Goal: Task Accomplishment & Management: Use online tool/utility

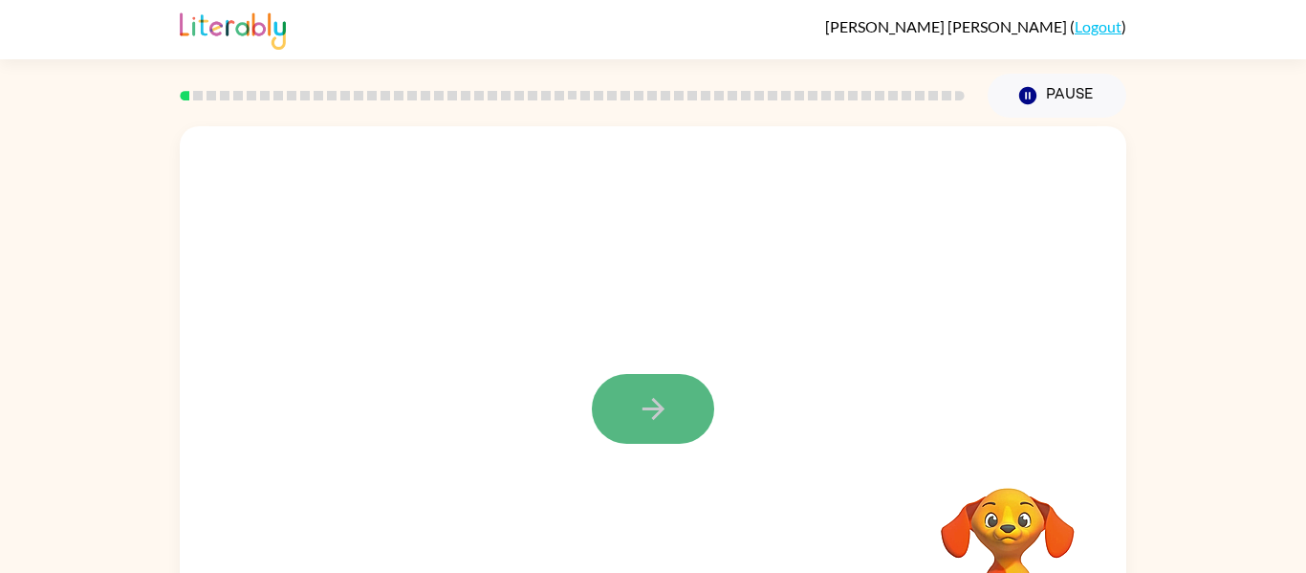
click at [671, 417] on button "button" at bounding box center [653, 409] width 122 height 70
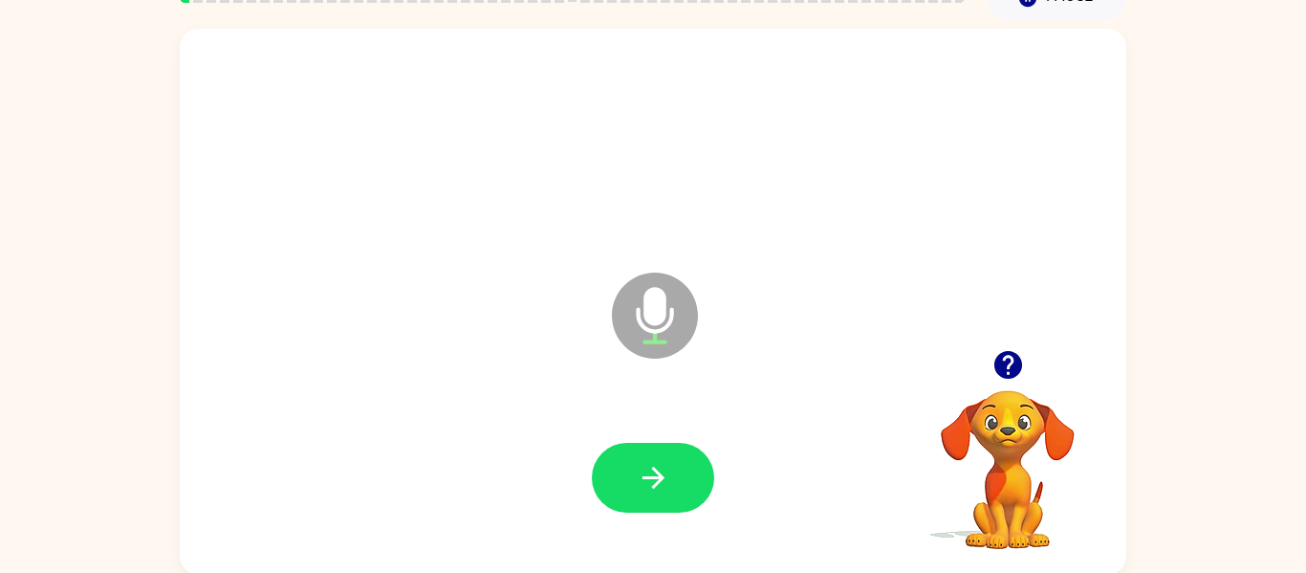
scroll to position [99, 0]
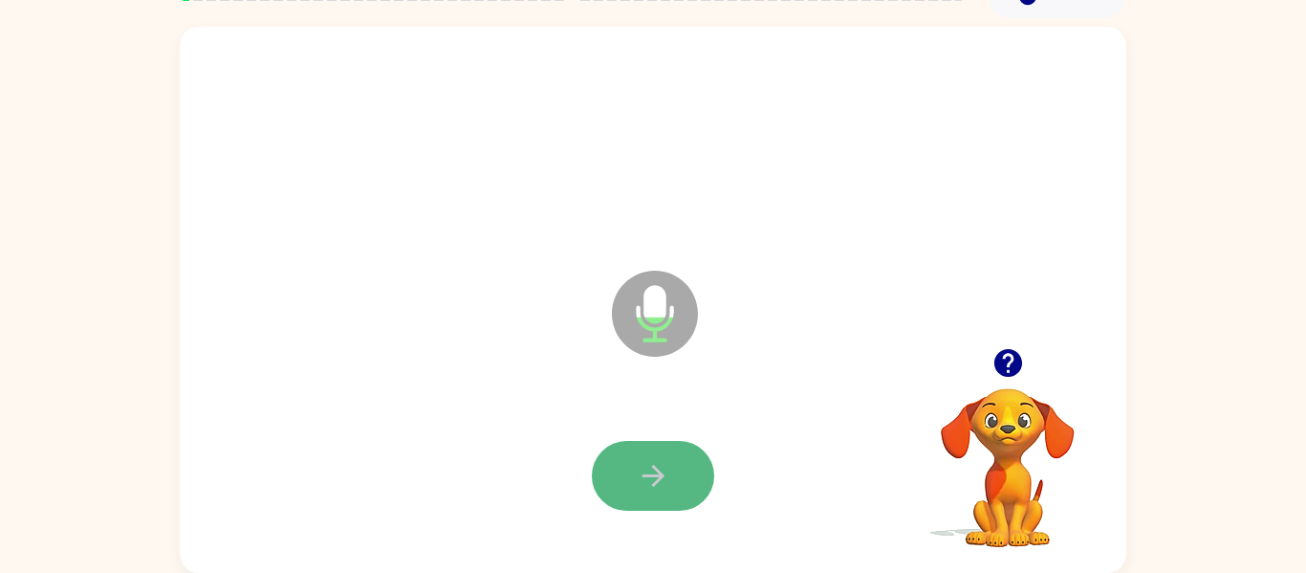
click at [637, 490] on icon "button" at bounding box center [653, 475] width 33 height 33
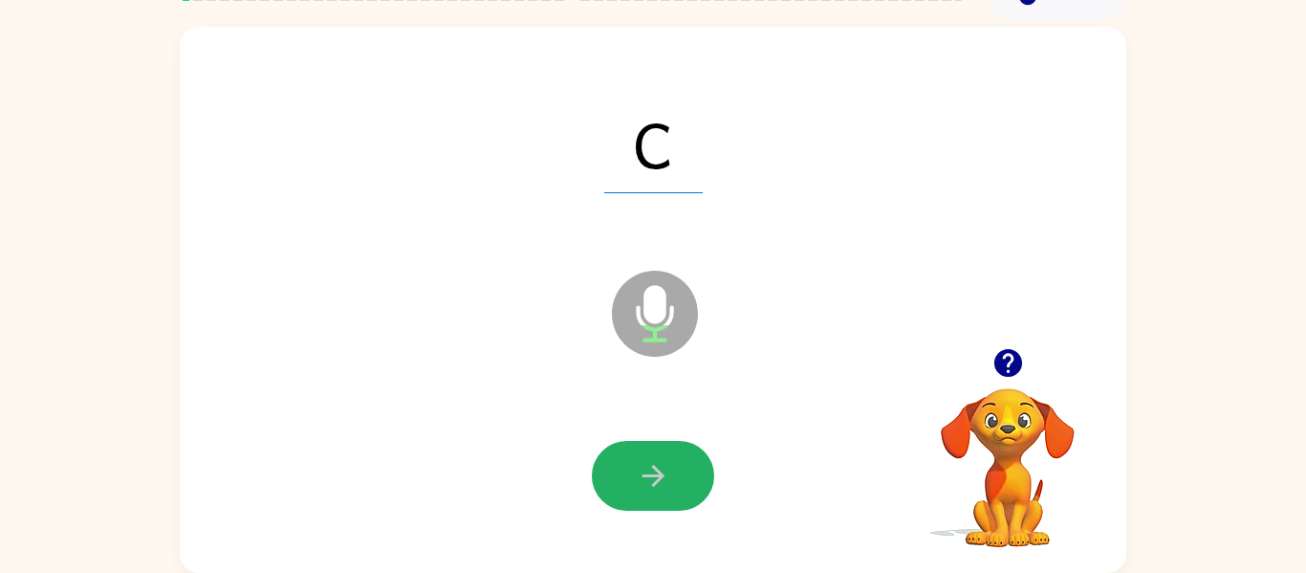
click at [637, 490] on icon "button" at bounding box center [653, 475] width 33 height 33
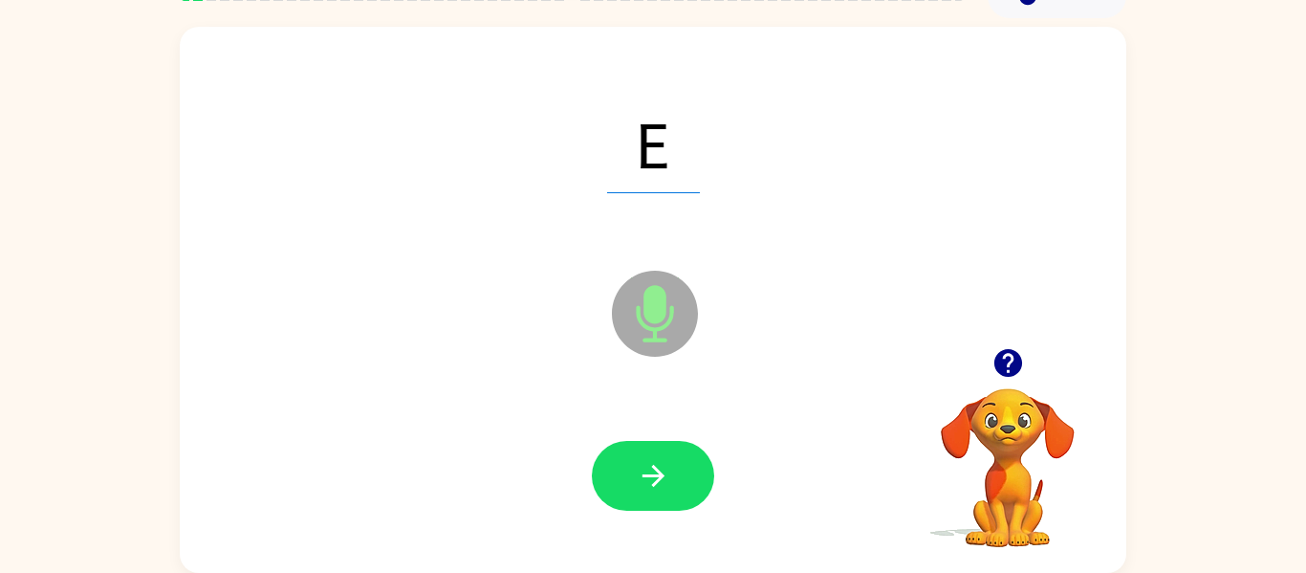
click at [637, 490] on icon "button" at bounding box center [653, 475] width 33 height 33
click at [648, 467] on icon "button" at bounding box center [653, 475] width 33 height 33
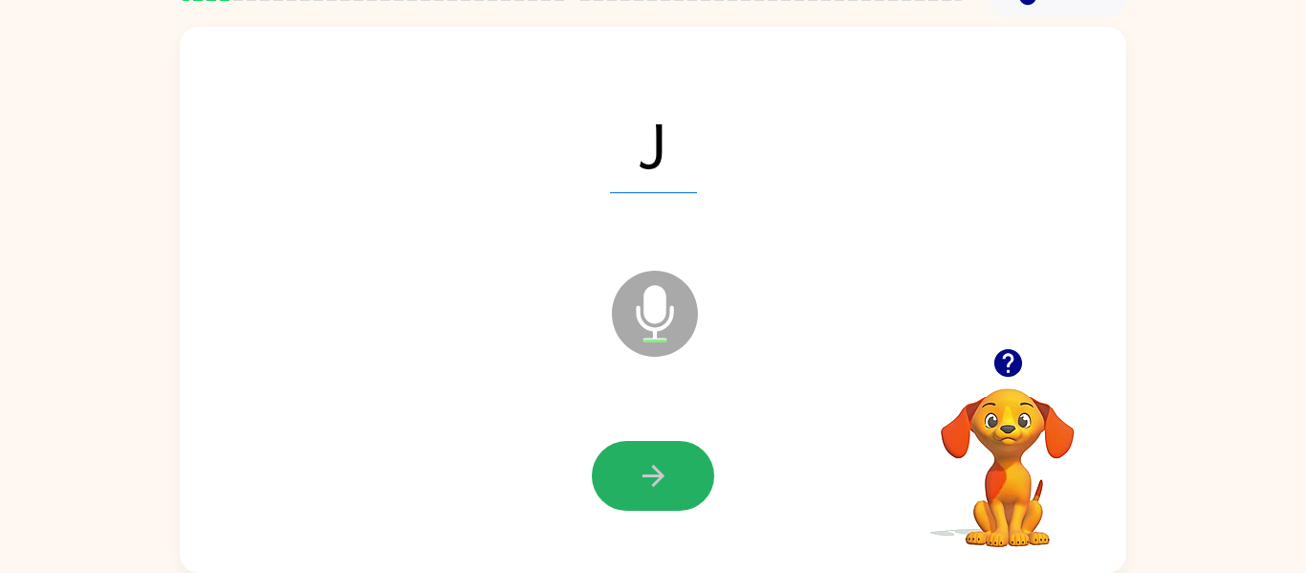
click at [648, 467] on icon "button" at bounding box center [653, 475] width 33 height 33
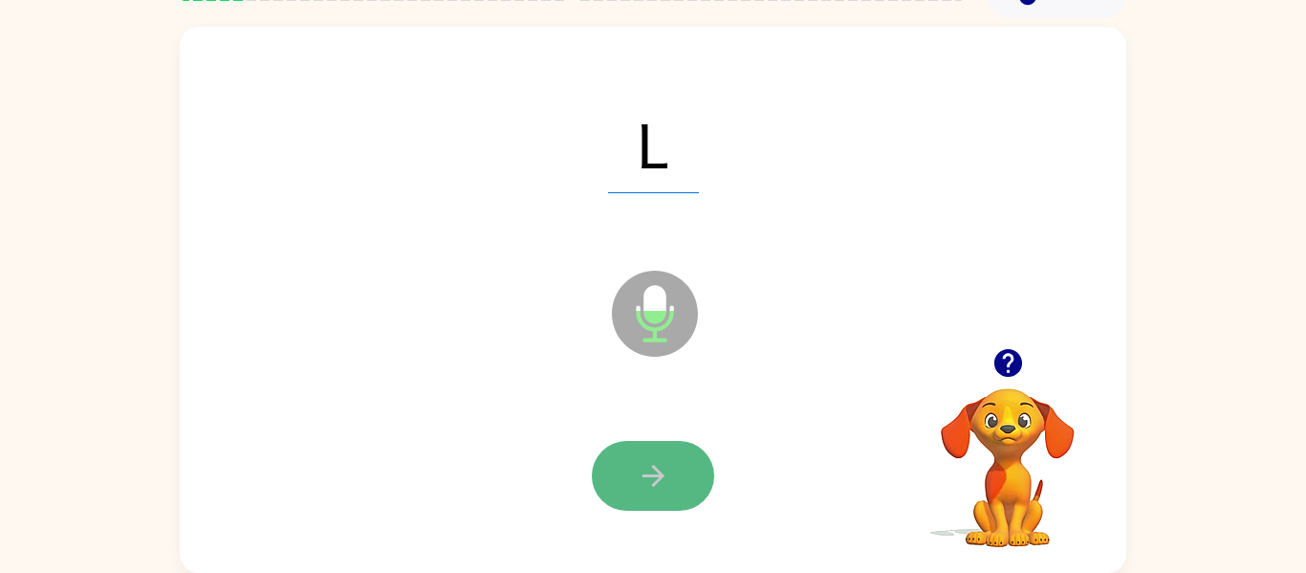
click at [652, 467] on icon "button" at bounding box center [652, 476] width 22 height 22
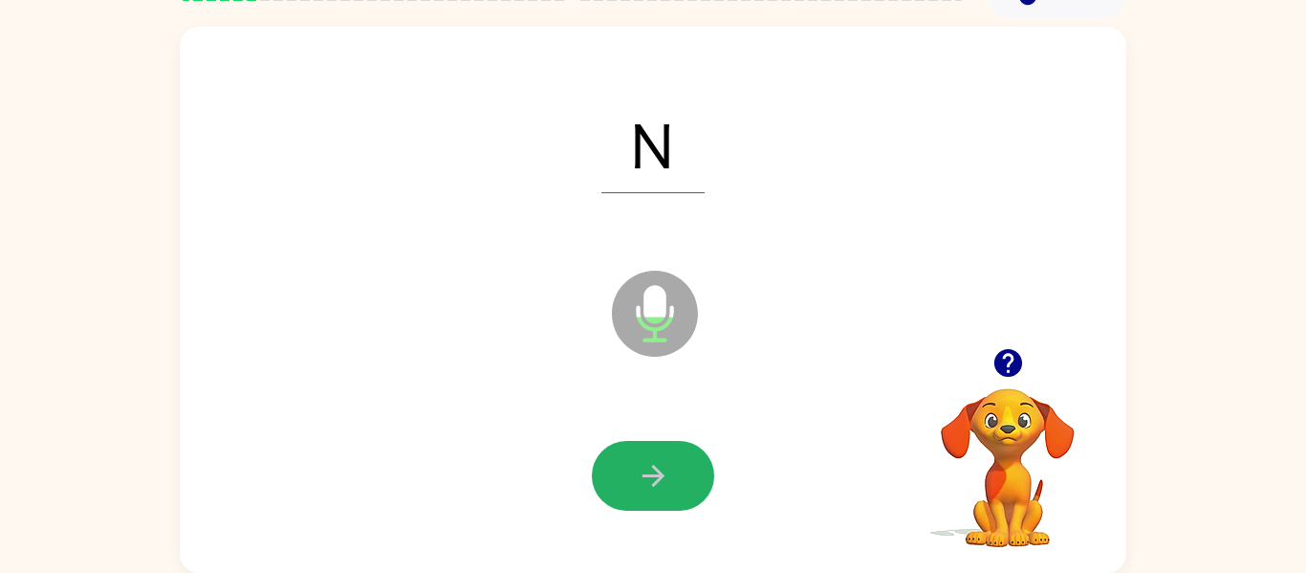
click at [650, 469] on icon "button" at bounding box center [653, 475] width 33 height 33
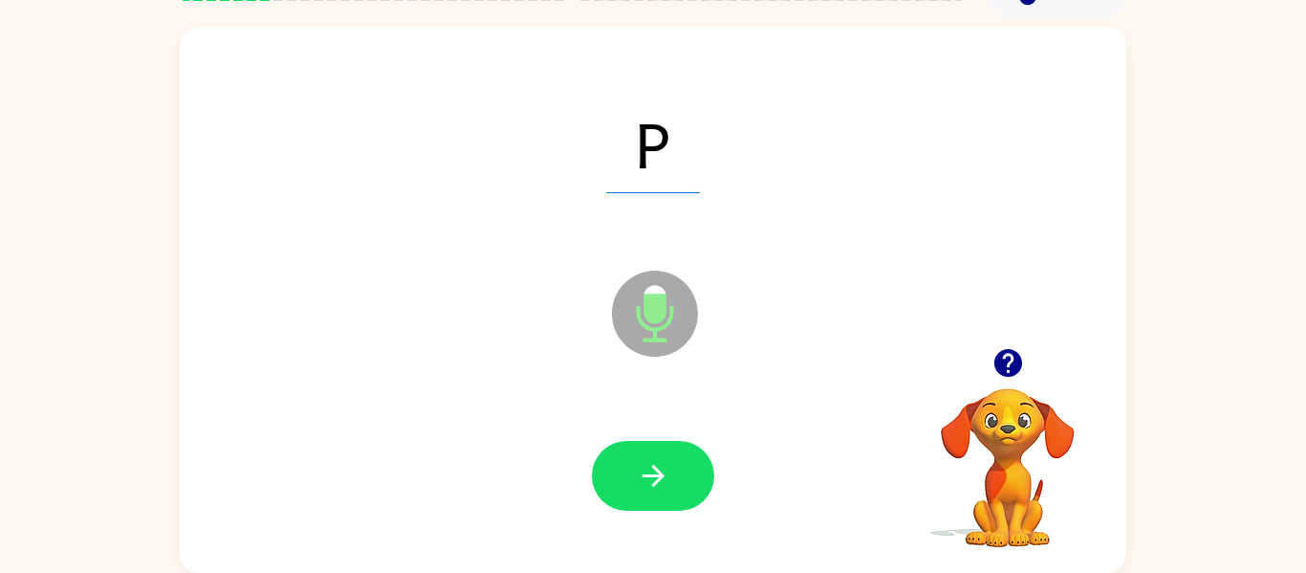
click at [650, 469] on icon "button" at bounding box center [653, 475] width 33 height 33
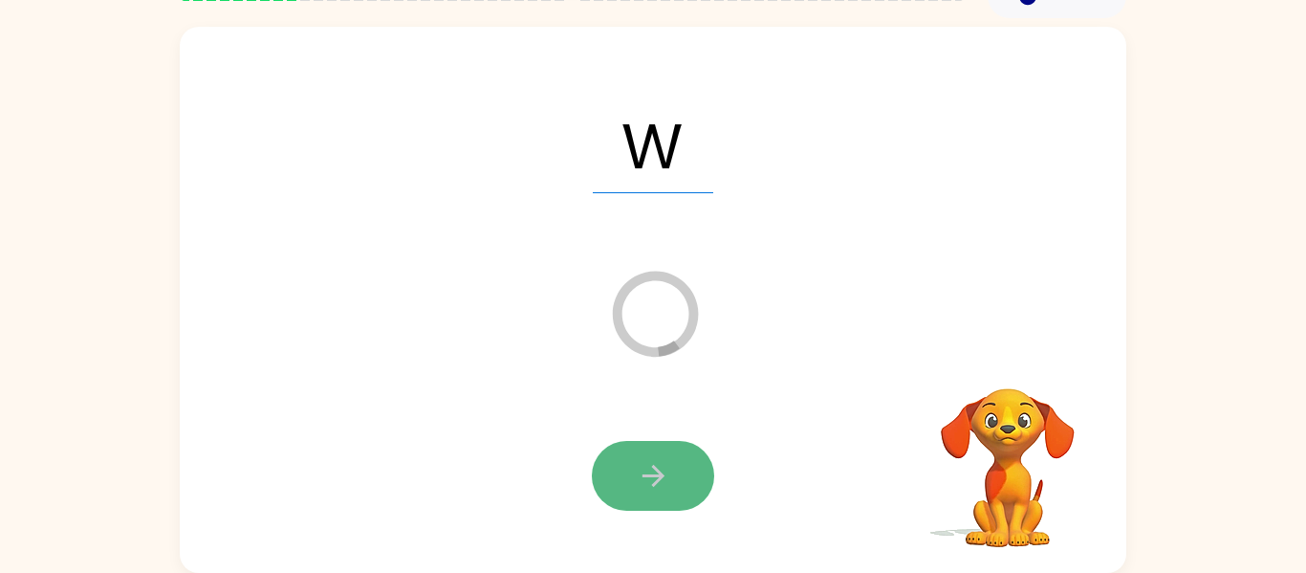
click at [649, 463] on icon "button" at bounding box center [653, 475] width 33 height 33
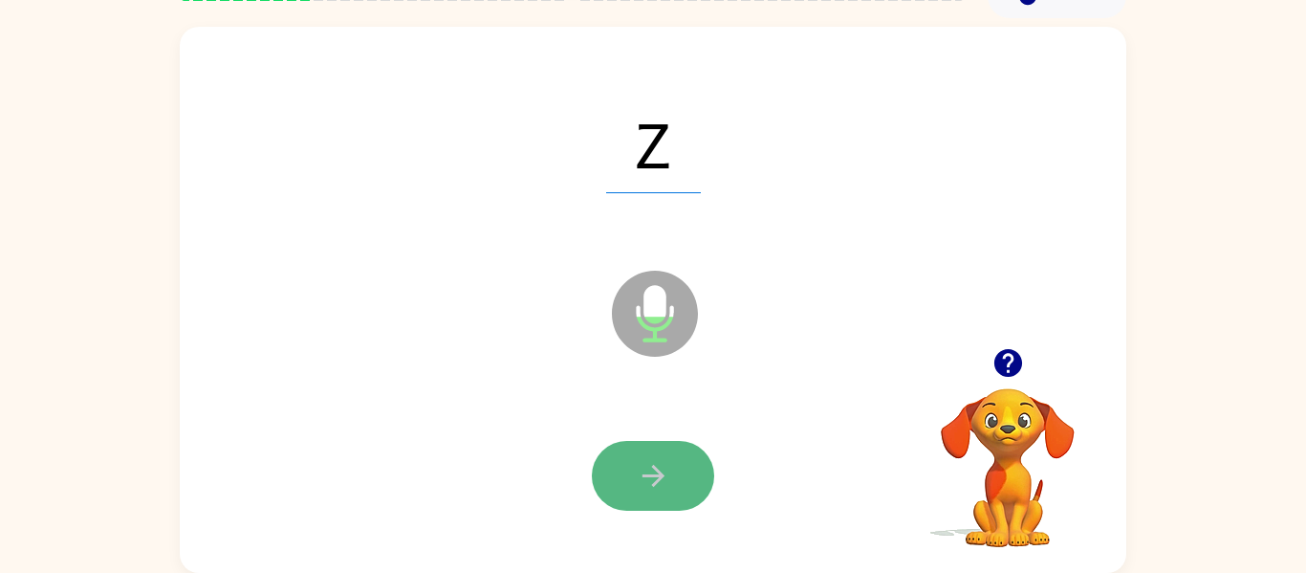
click at [652, 465] on icon "button" at bounding box center [652, 476] width 22 height 22
click at [654, 464] on icon "button" at bounding box center [653, 475] width 33 height 33
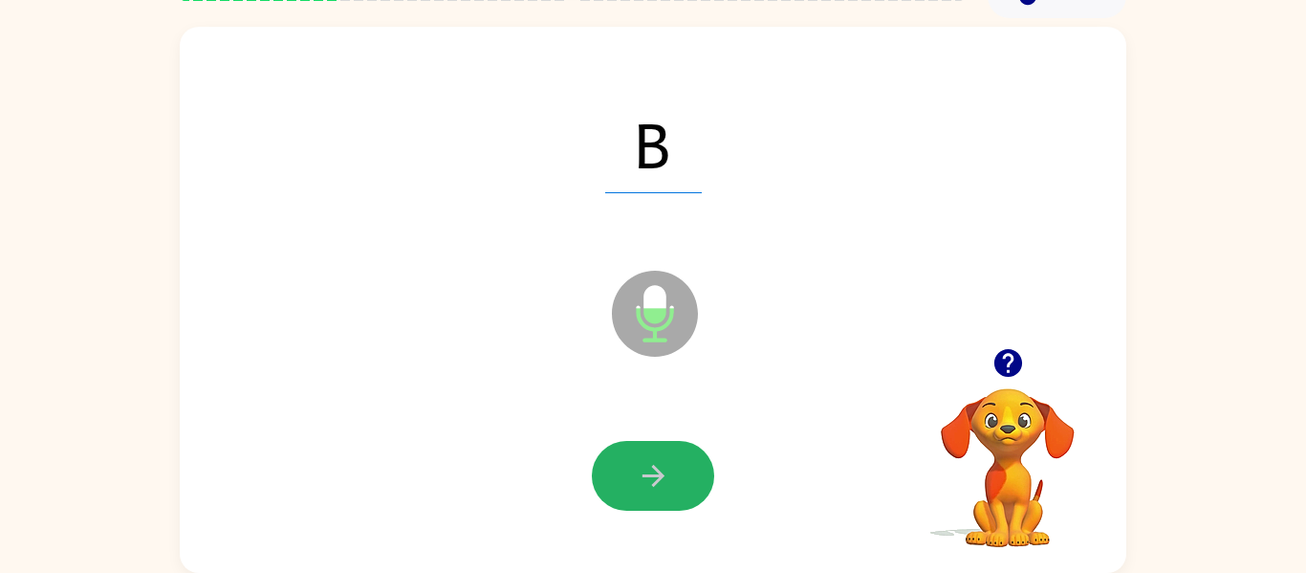
click at [654, 464] on icon "button" at bounding box center [653, 475] width 33 height 33
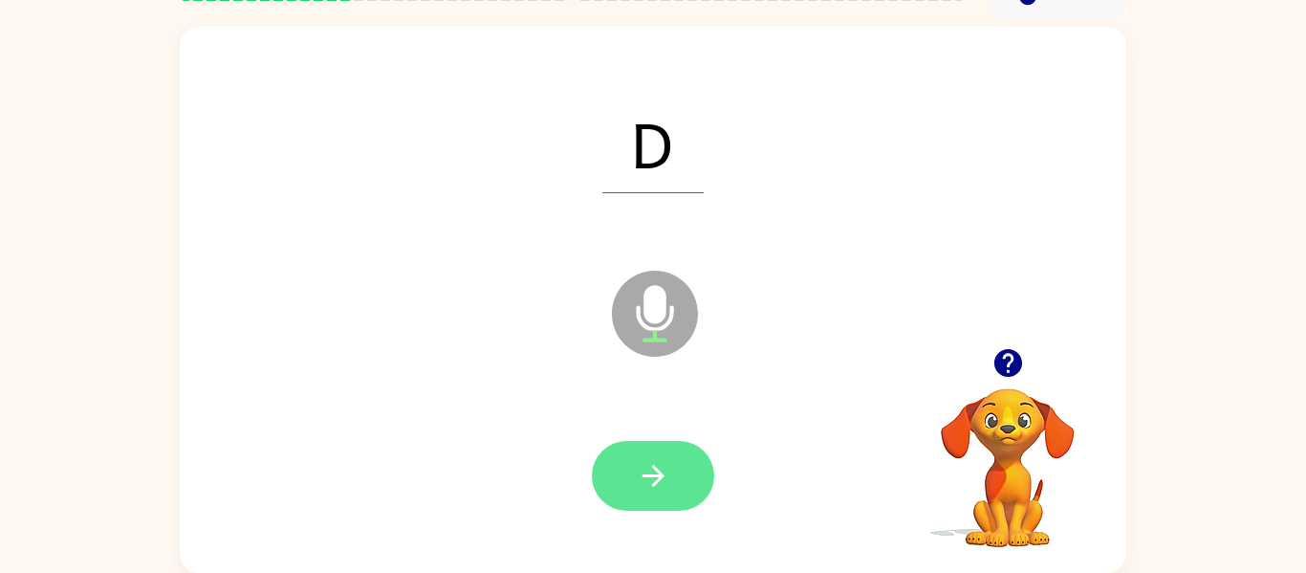
click at [653, 465] on icon "button" at bounding box center [653, 475] width 33 height 33
click at [653, 463] on icon "button" at bounding box center [653, 475] width 33 height 33
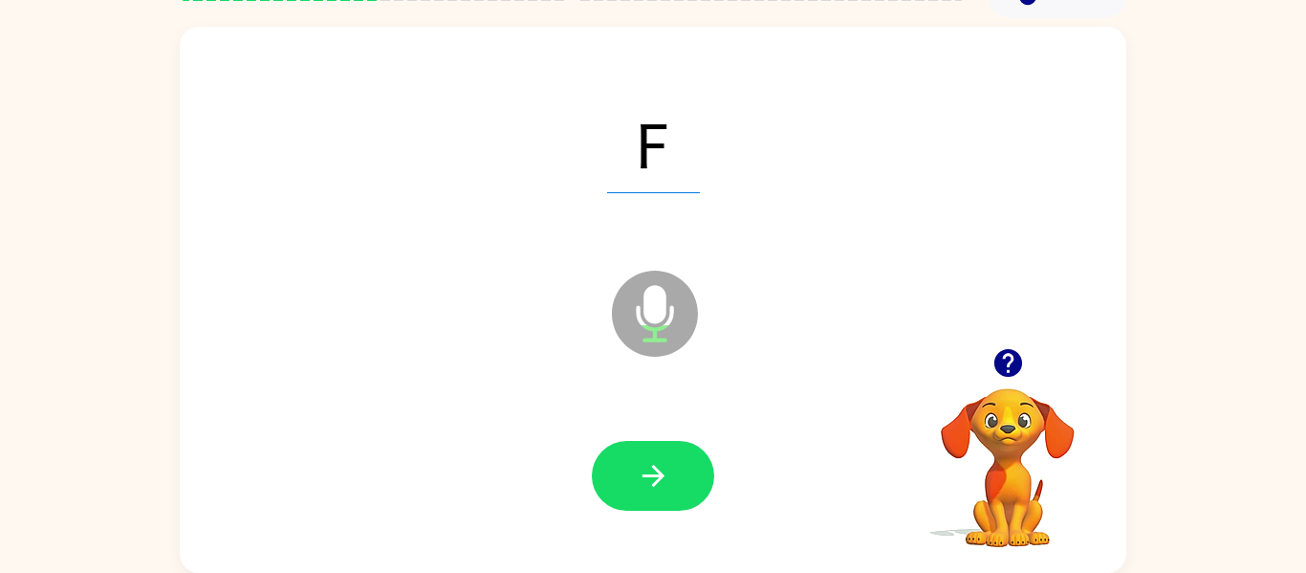
click at [653, 463] on icon "button" at bounding box center [653, 475] width 33 height 33
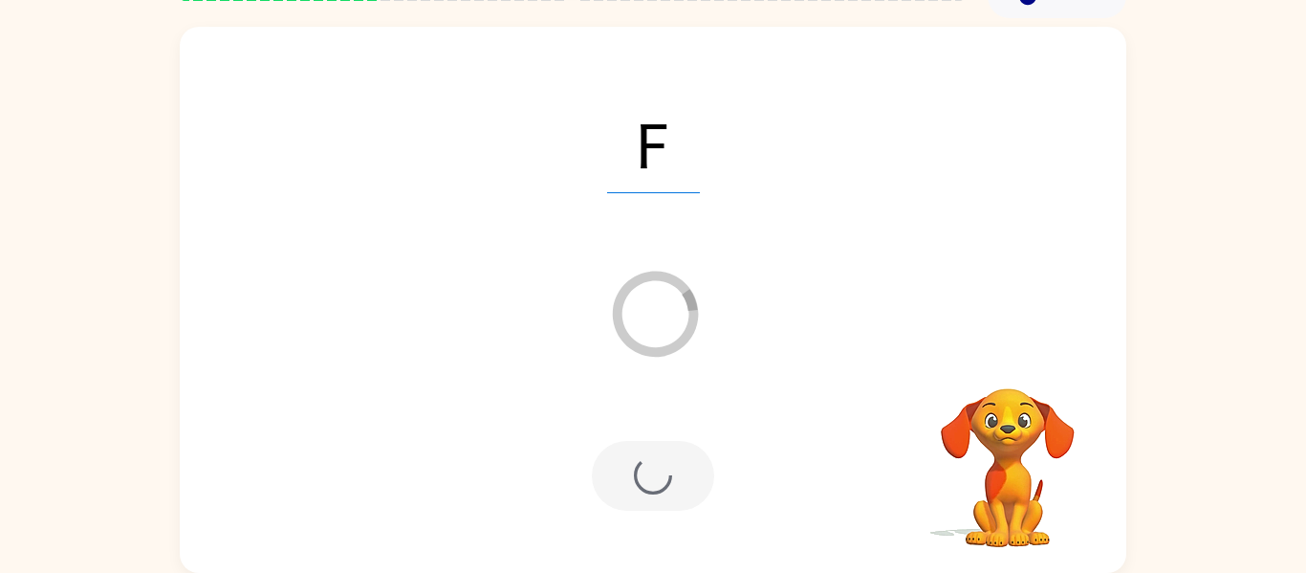
click at [653, 463] on div at bounding box center [653, 476] width 122 height 70
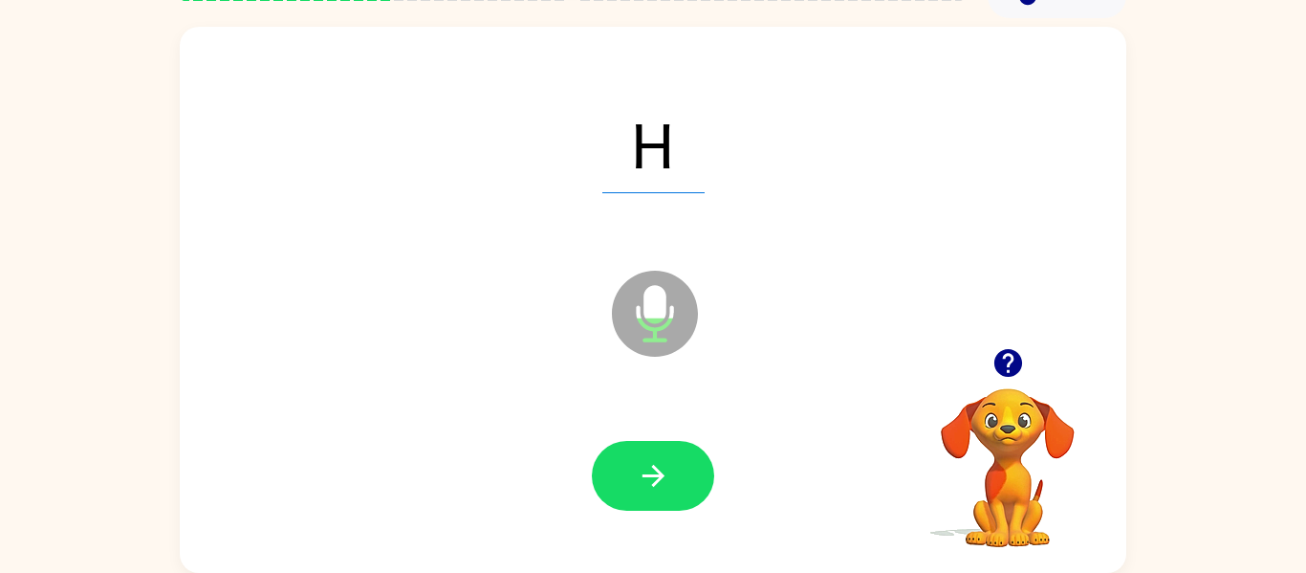
click at [653, 463] on icon "button" at bounding box center [653, 475] width 33 height 33
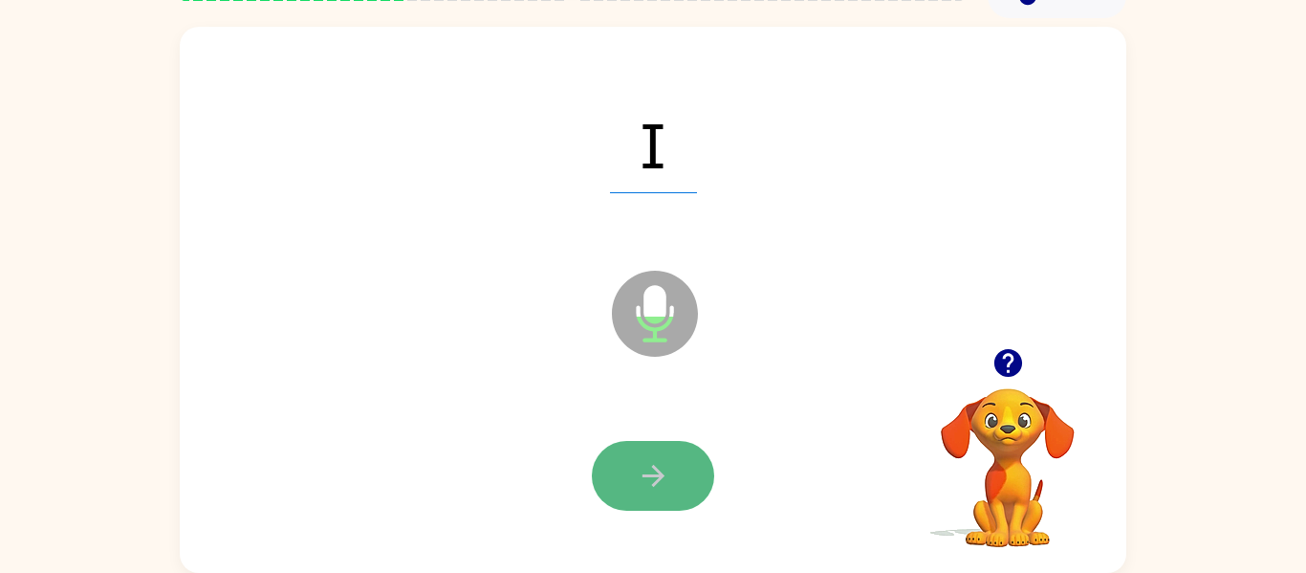
click at [651, 461] on icon "button" at bounding box center [653, 475] width 33 height 33
click at [652, 462] on icon "button" at bounding box center [653, 475] width 33 height 33
click at [656, 461] on icon "button" at bounding box center [653, 475] width 33 height 33
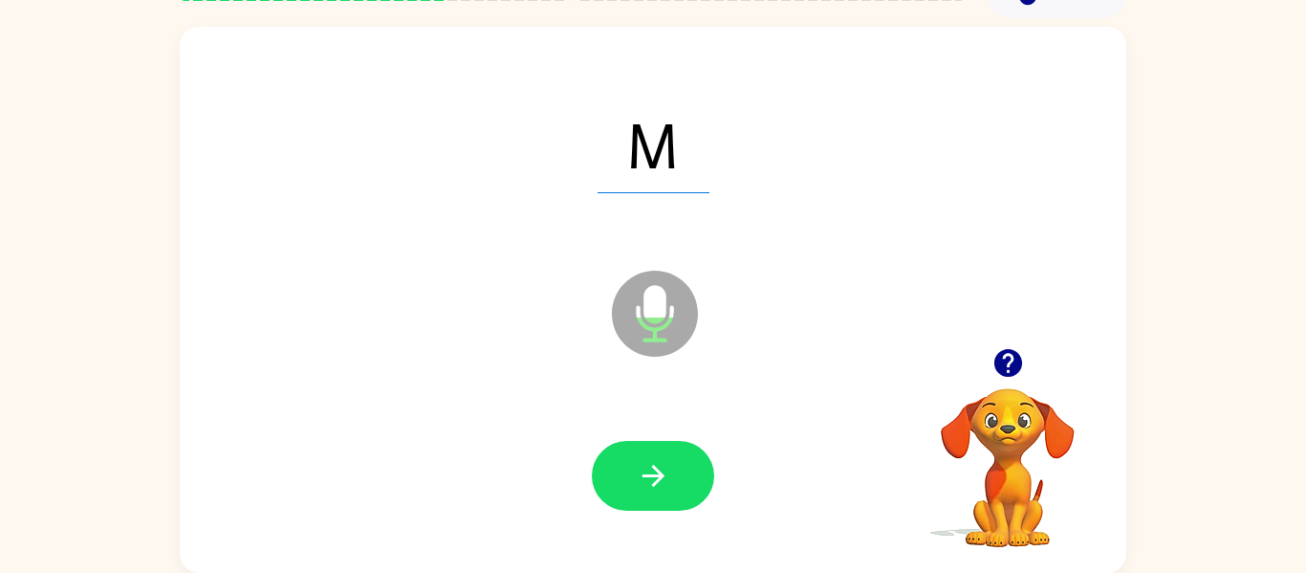
click at [656, 461] on icon "button" at bounding box center [653, 475] width 33 height 33
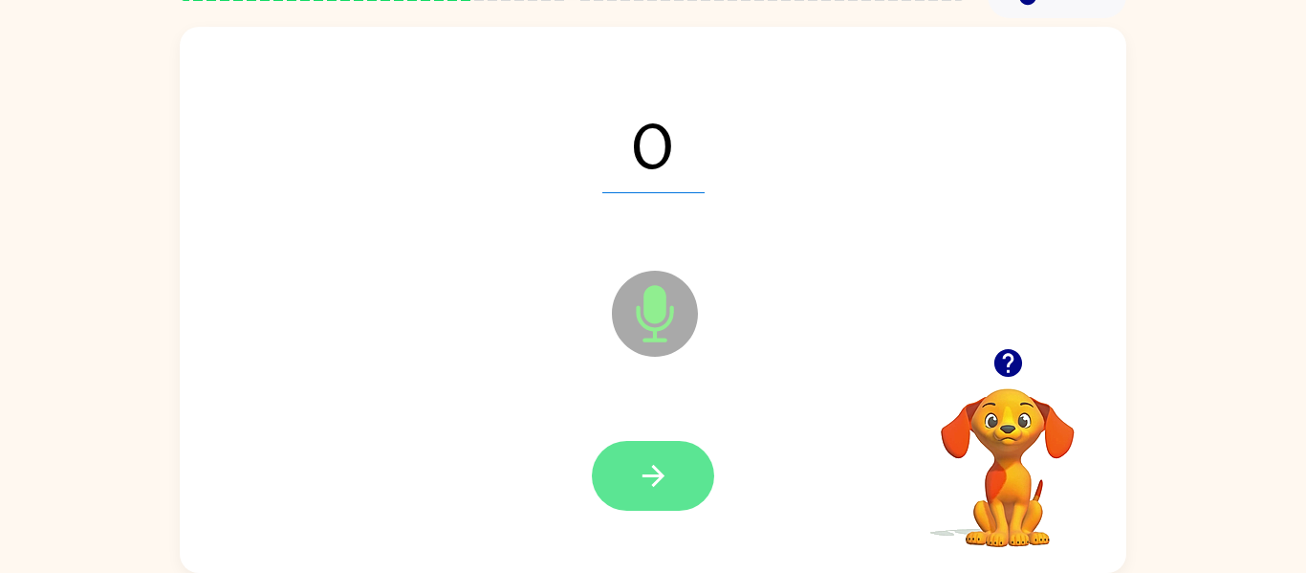
click at [656, 459] on icon "button" at bounding box center [653, 475] width 33 height 33
click at [664, 466] on icon "button" at bounding box center [653, 475] width 33 height 33
click at [665, 465] on icon "button" at bounding box center [653, 475] width 33 height 33
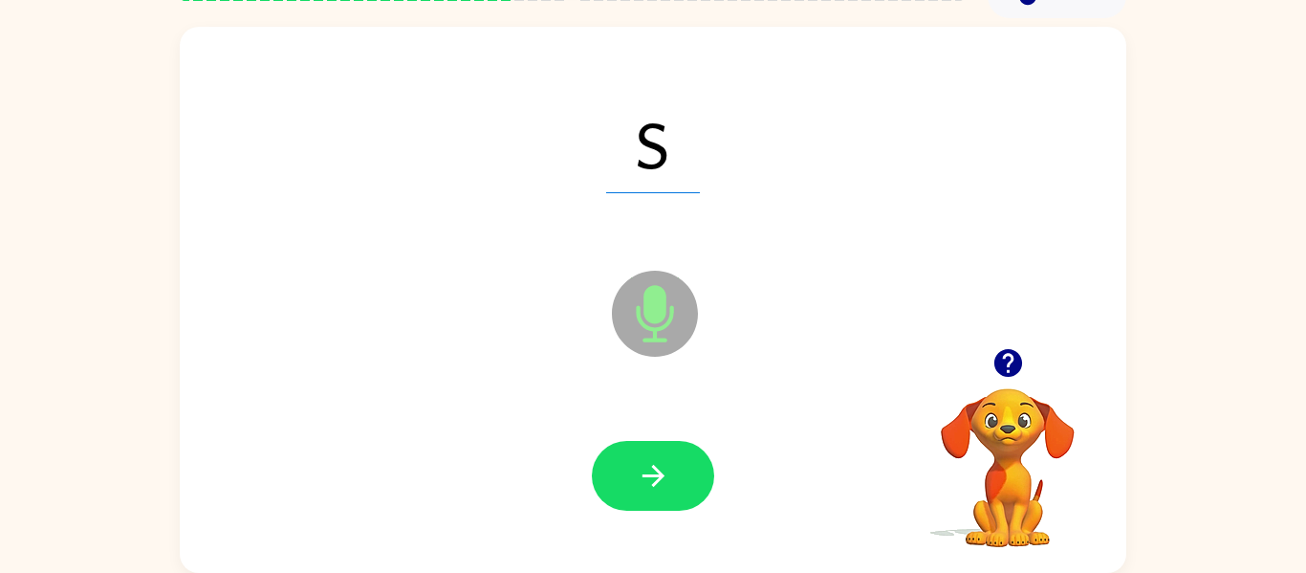
click at [662, 454] on button "button" at bounding box center [653, 476] width 122 height 70
click at [662, 454] on div at bounding box center [653, 476] width 122 height 70
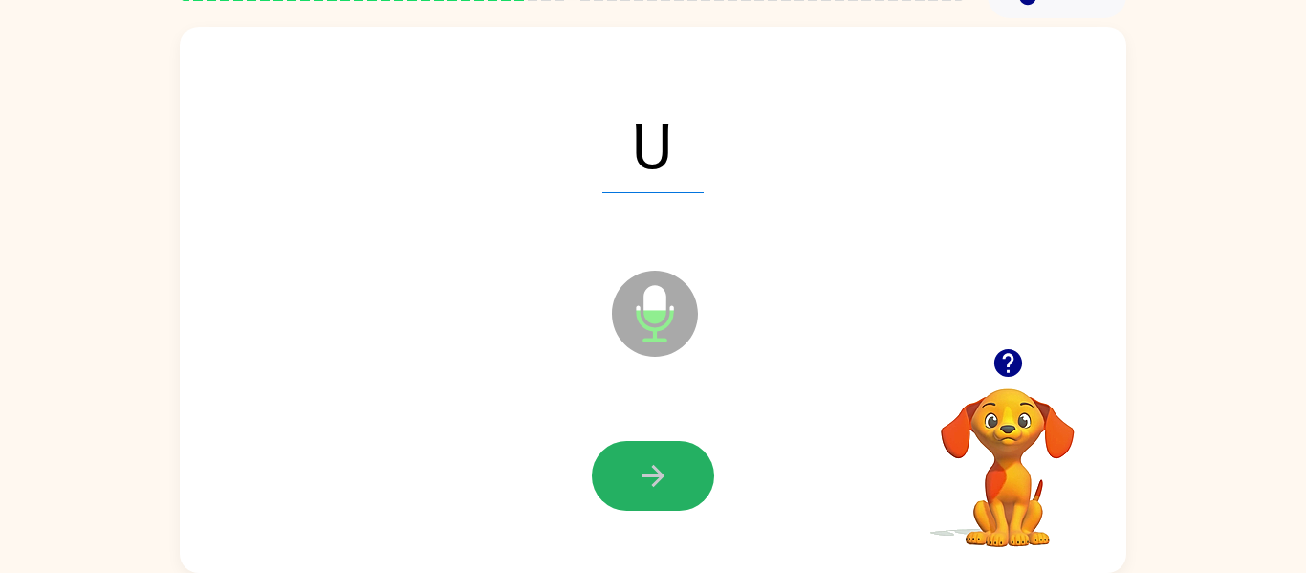
click at [662, 454] on button "button" at bounding box center [653, 476] width 122 height 70
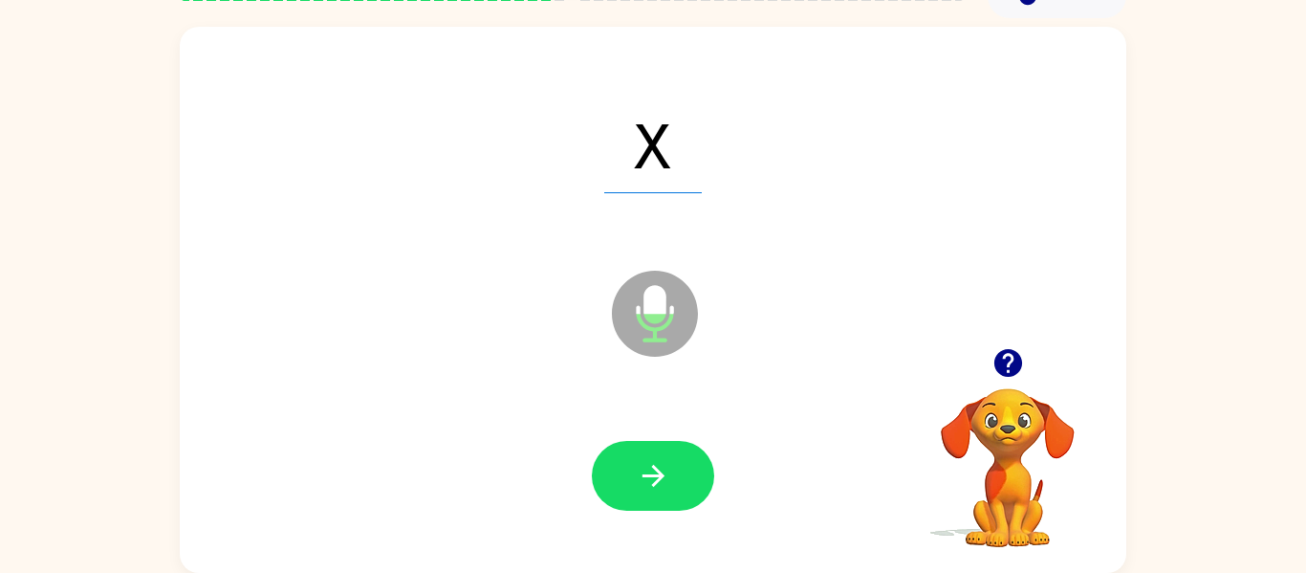
click at [662, 454] on button "button" at bounding box center [653, 476] width 122 height 70
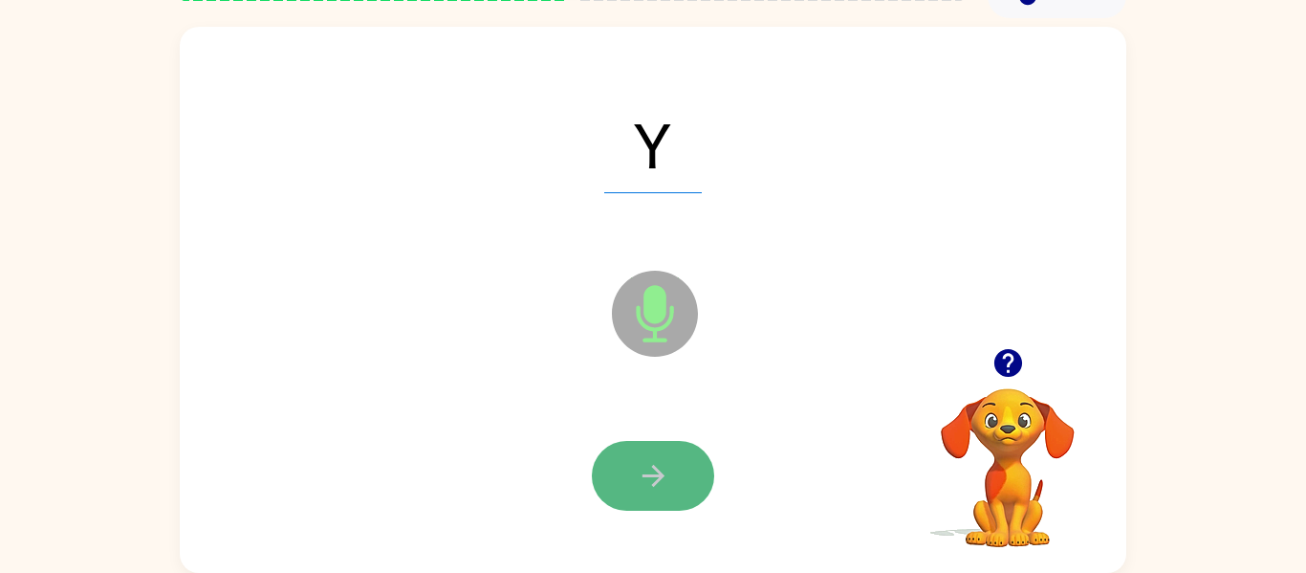
click at [657, 467] on icon "button" at bounding box center [653, 475] width 33 height 33
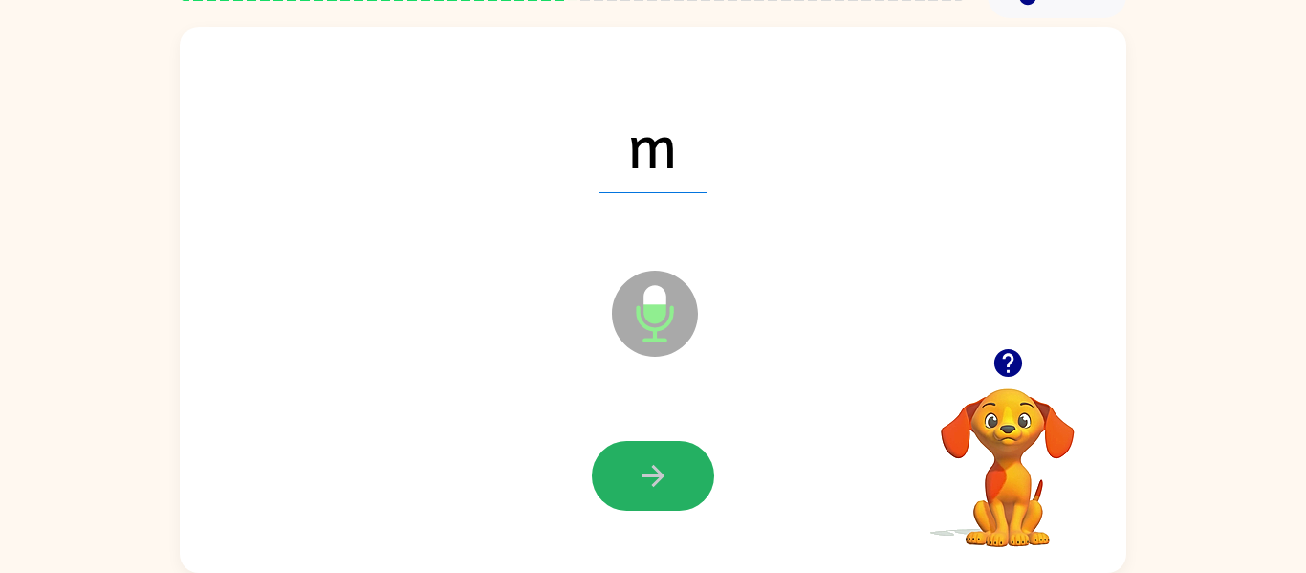
click at [657, 467] on icon "button" at bounding box center [653, 475] width 33 height 33
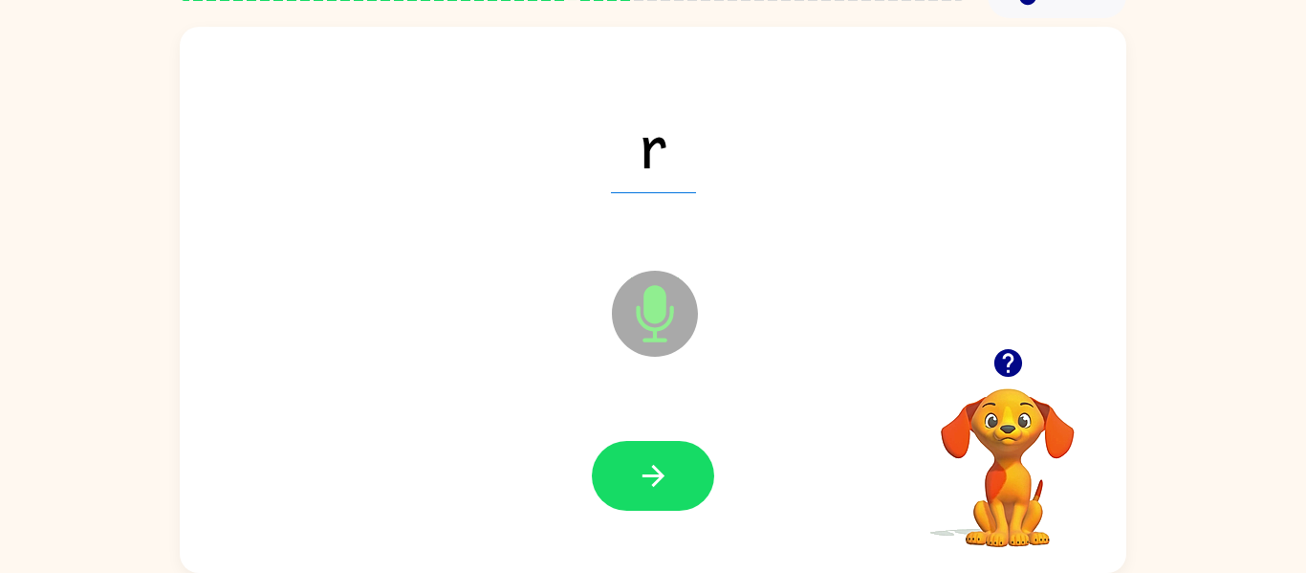
click at [657, 467] on icon "button" at bounding box center [653, 475] width 33 height 33
click at [676, 447] on button "button" at bounding box center [653, 476] width 122 height 70
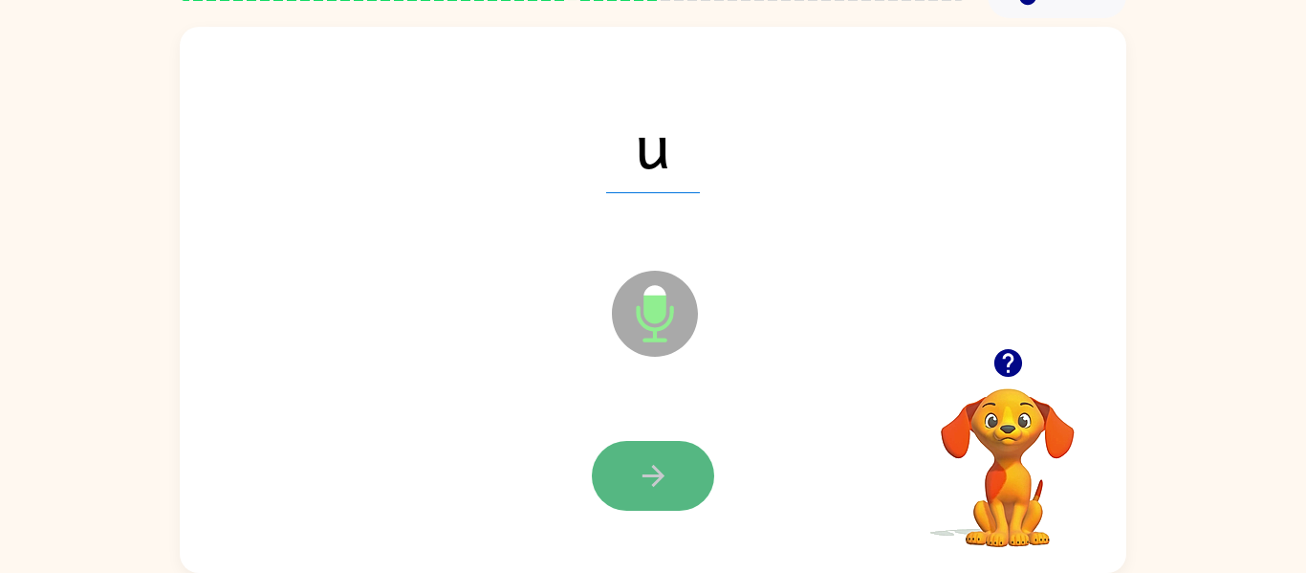
click at [676, 447] on button "button" at bounding box center [653, 476] width 122 height 70
click at [675, 451] on button "button" at bounding box center [653, 476] width 122 height 70
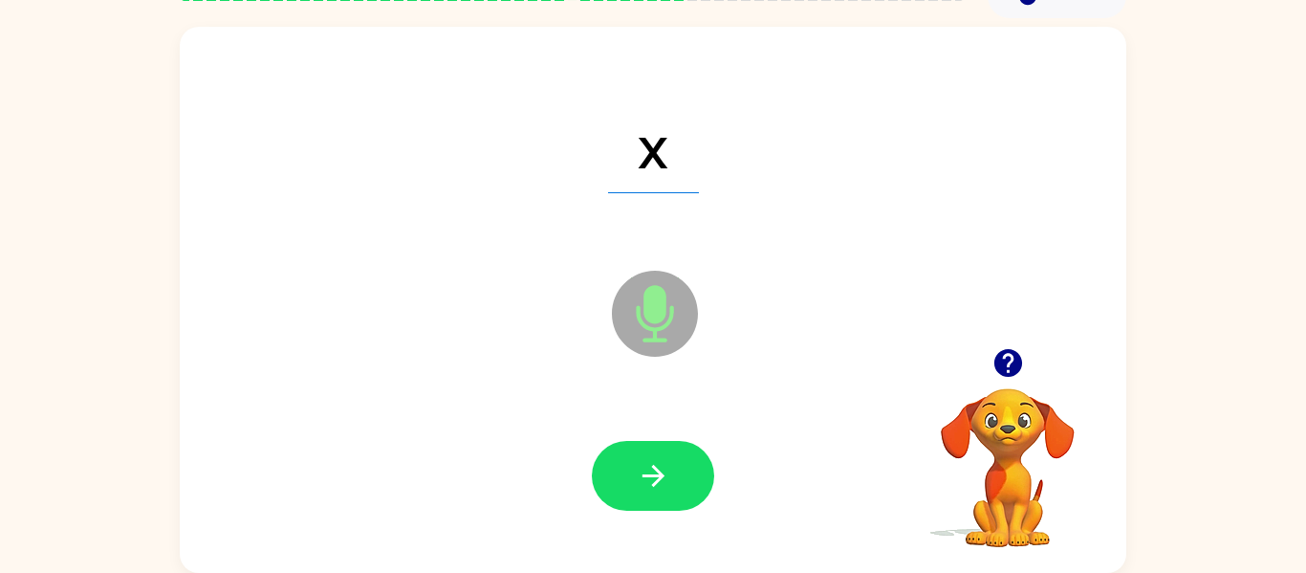
click at [675, 451] on button "button" at bounding box center [653, 476] width 122 height 70
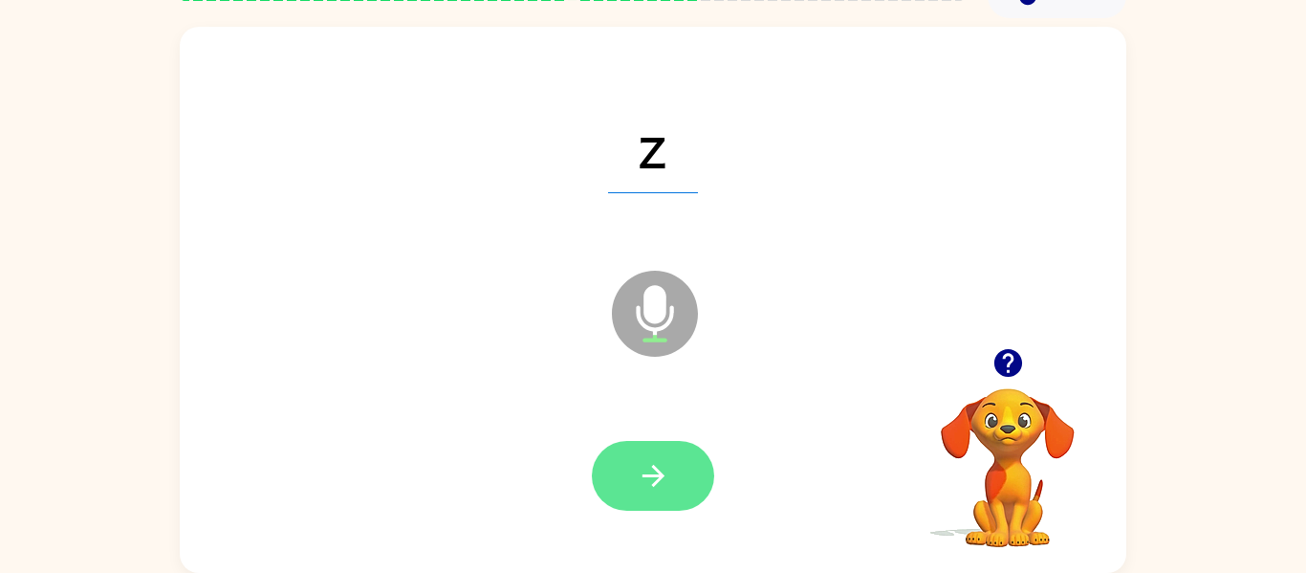
click at [679, 455] on button "button" at bounding box center [653, 476] width 122 height 70
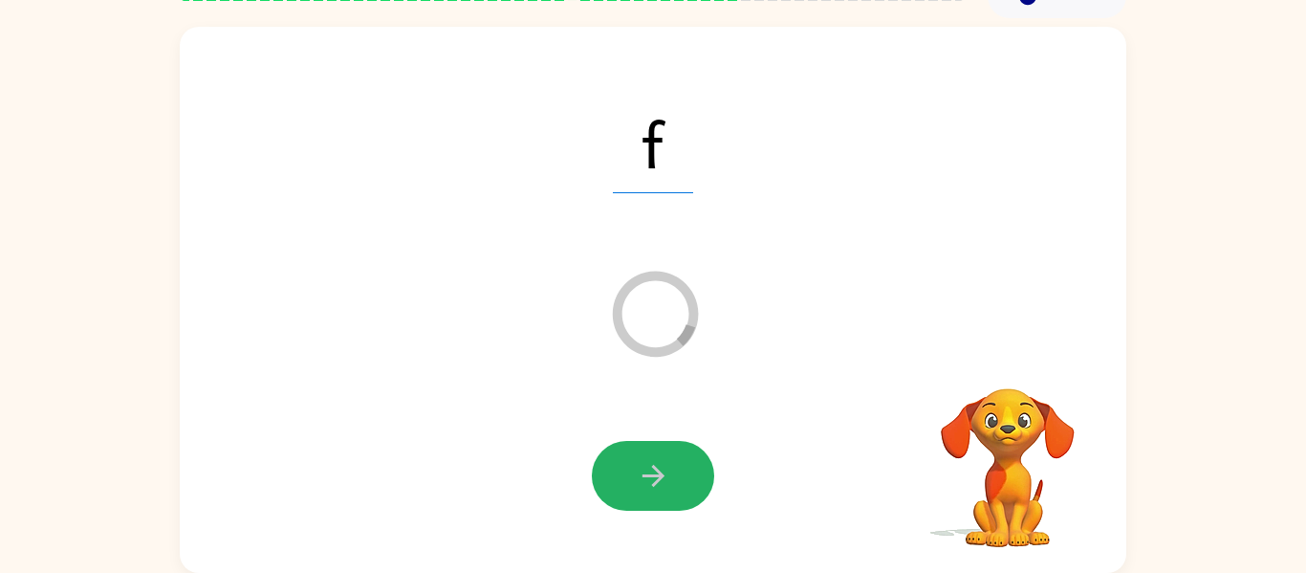
click at [678, 454] on button "button" at bounding box center [653, 476] width 122 height 70
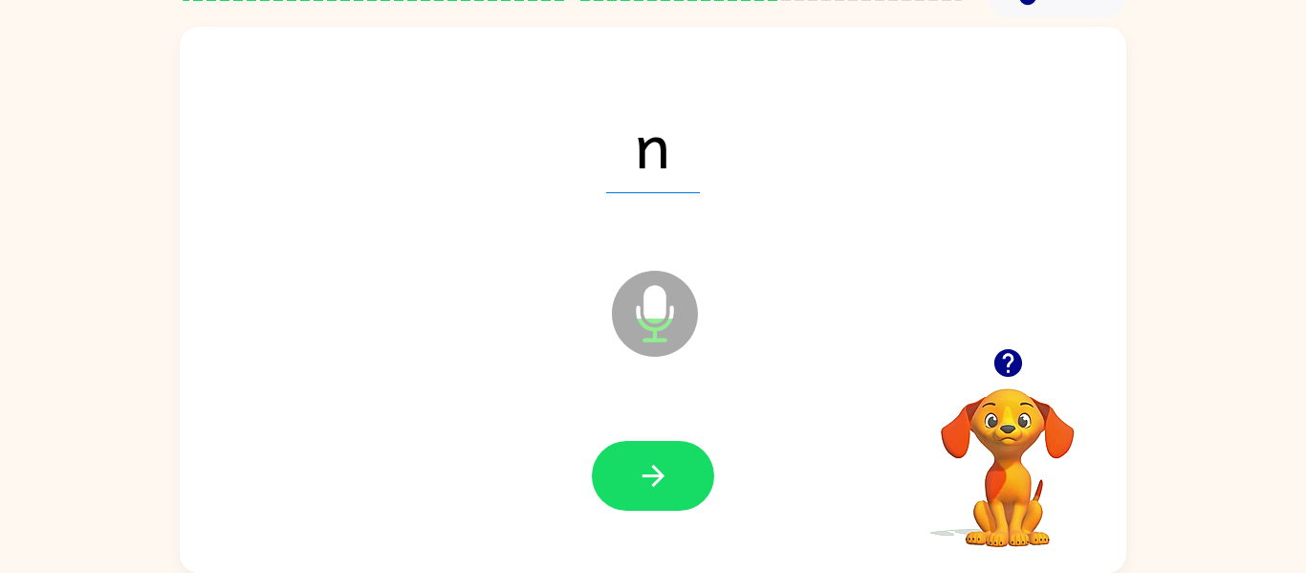
click at [678, 454] on button "button" at bounding box center [653, 476] width 122 height 70
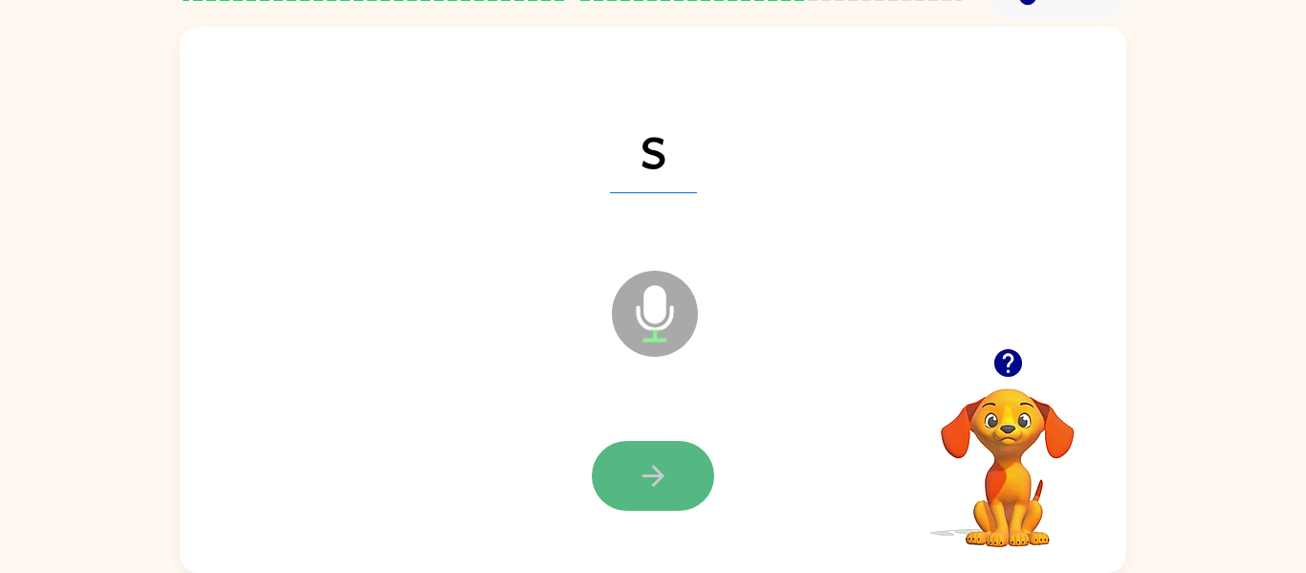
click at [677, 467] on button "button" at bounding box center [653, 476] width 122 height 70
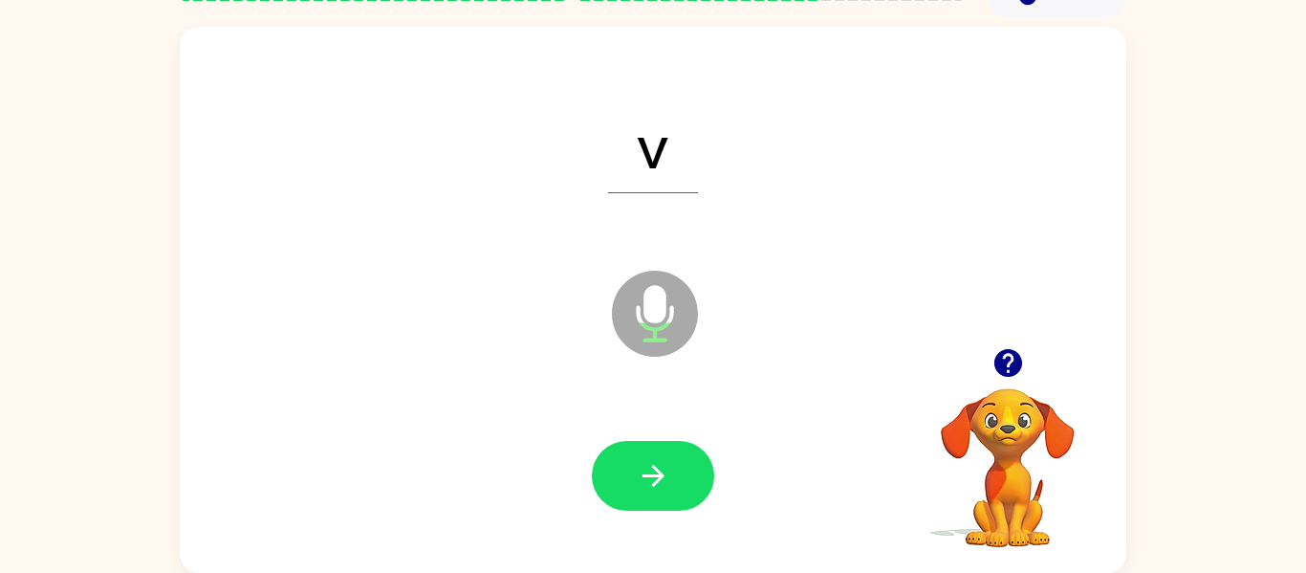
click at [677, 467] on button "button" at bounding box center [653, 476] width 122 height 70
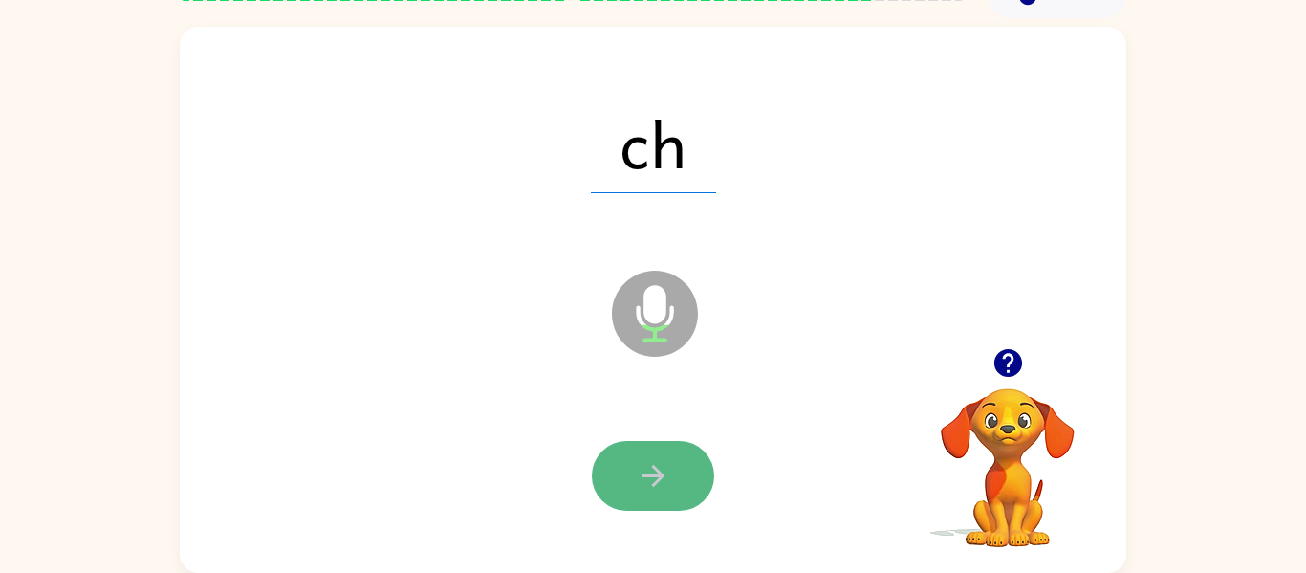
click at [673, 460] on button "button" at bounding box center [653, 476] width 122 height 70
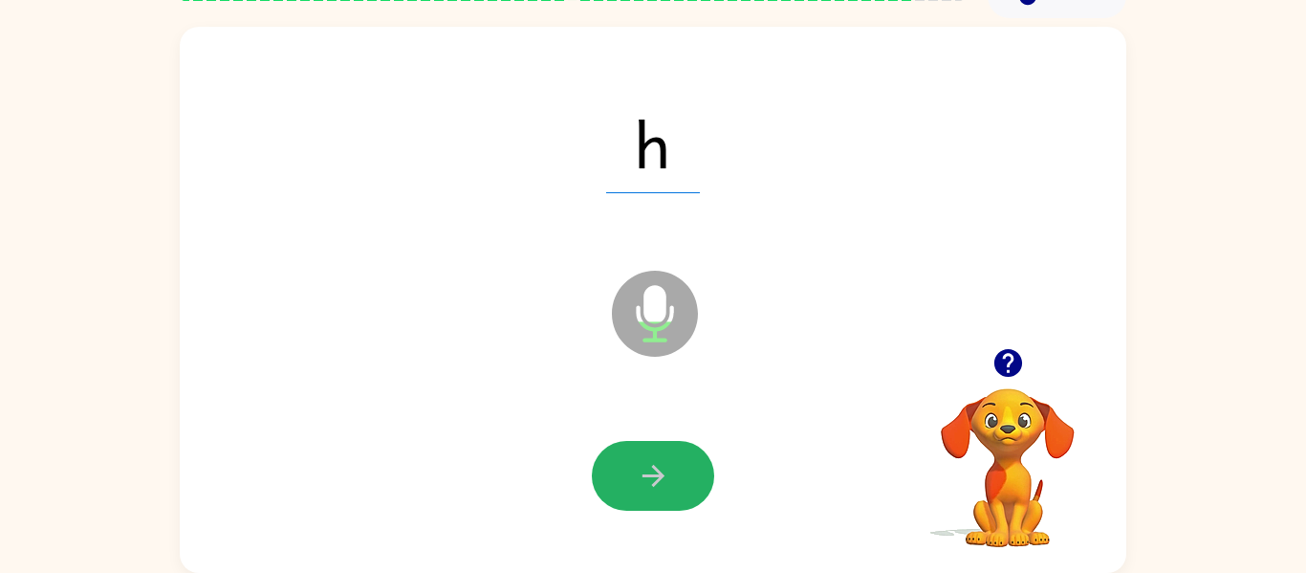
click at [669, 451] on button "button" at bounding box center [653, 476] width 122 height 70
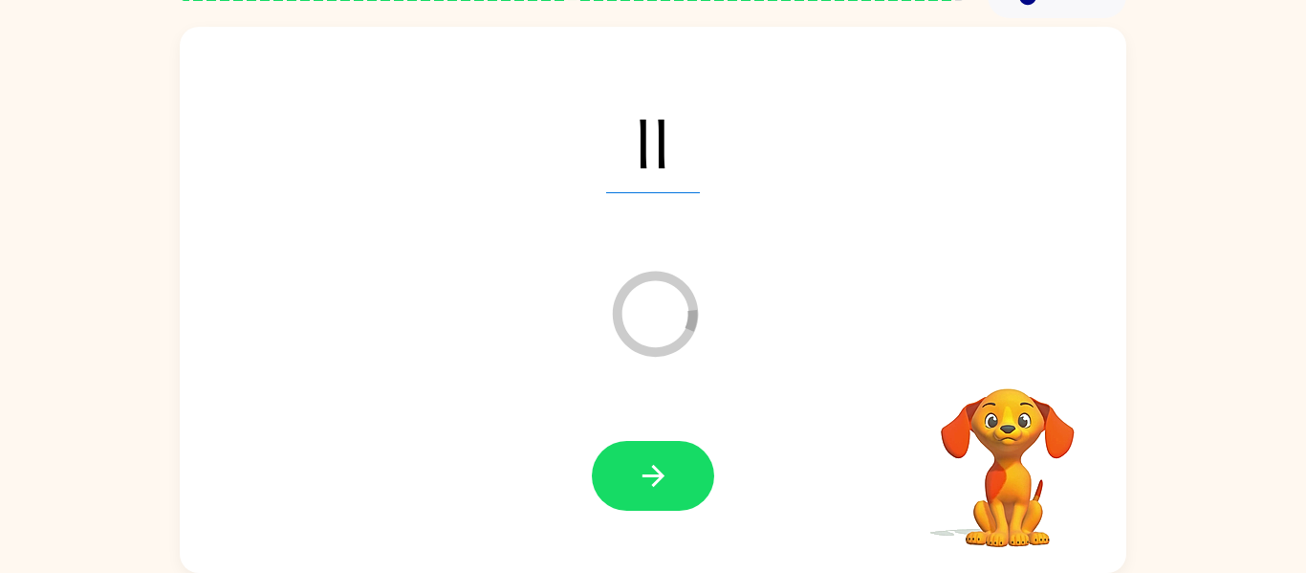
scroll to position [65, 0]
